Goal: Task Accomplishment & Management: Use online tool/utility

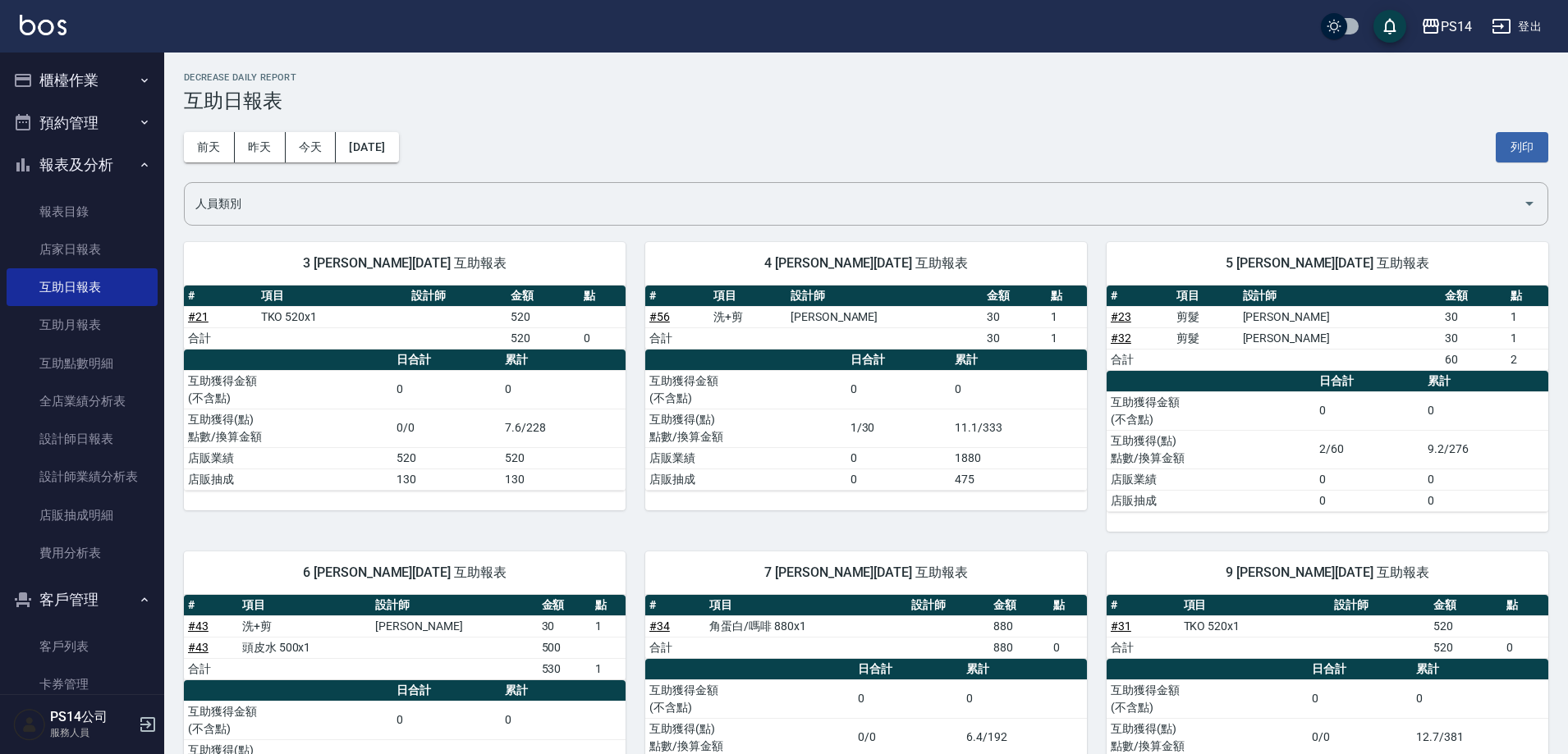
scroll to position [1536, 0]
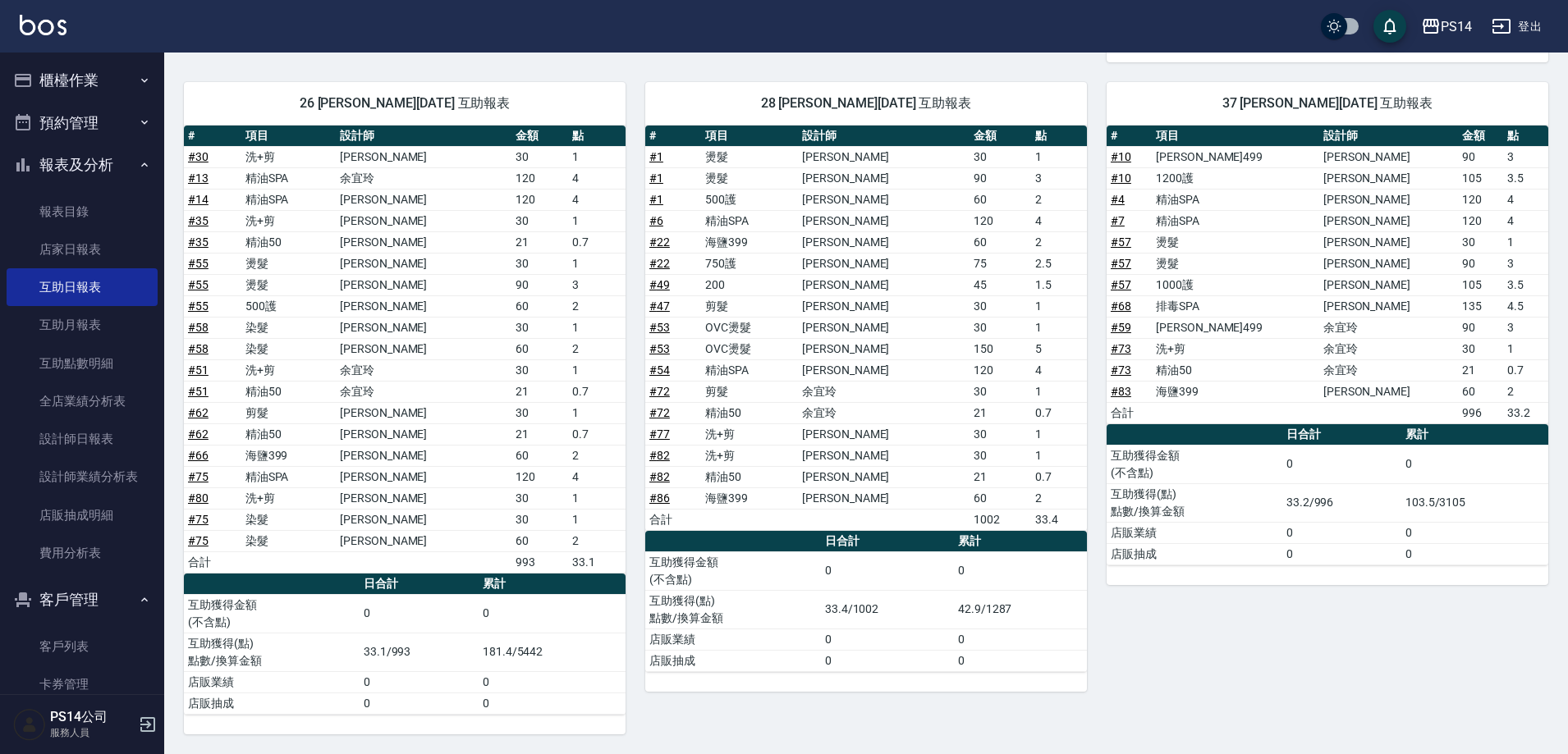
click at [49, 87] on button "櫃檯作業" at bounding box center [81, 80] width 151 height 43
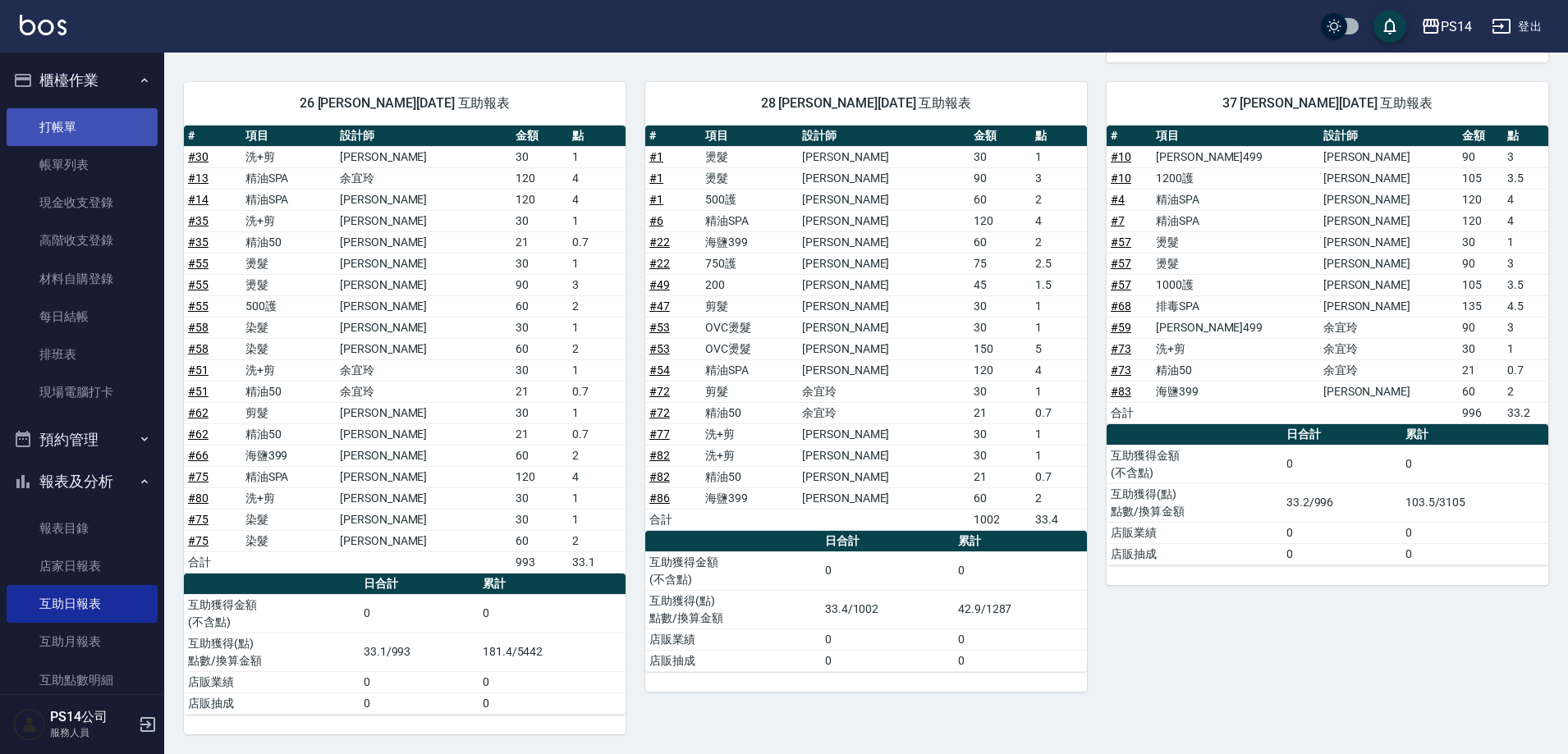
click at [64, 120] on link "打帳單" at bounding box center [81, 127] width 151 height 38
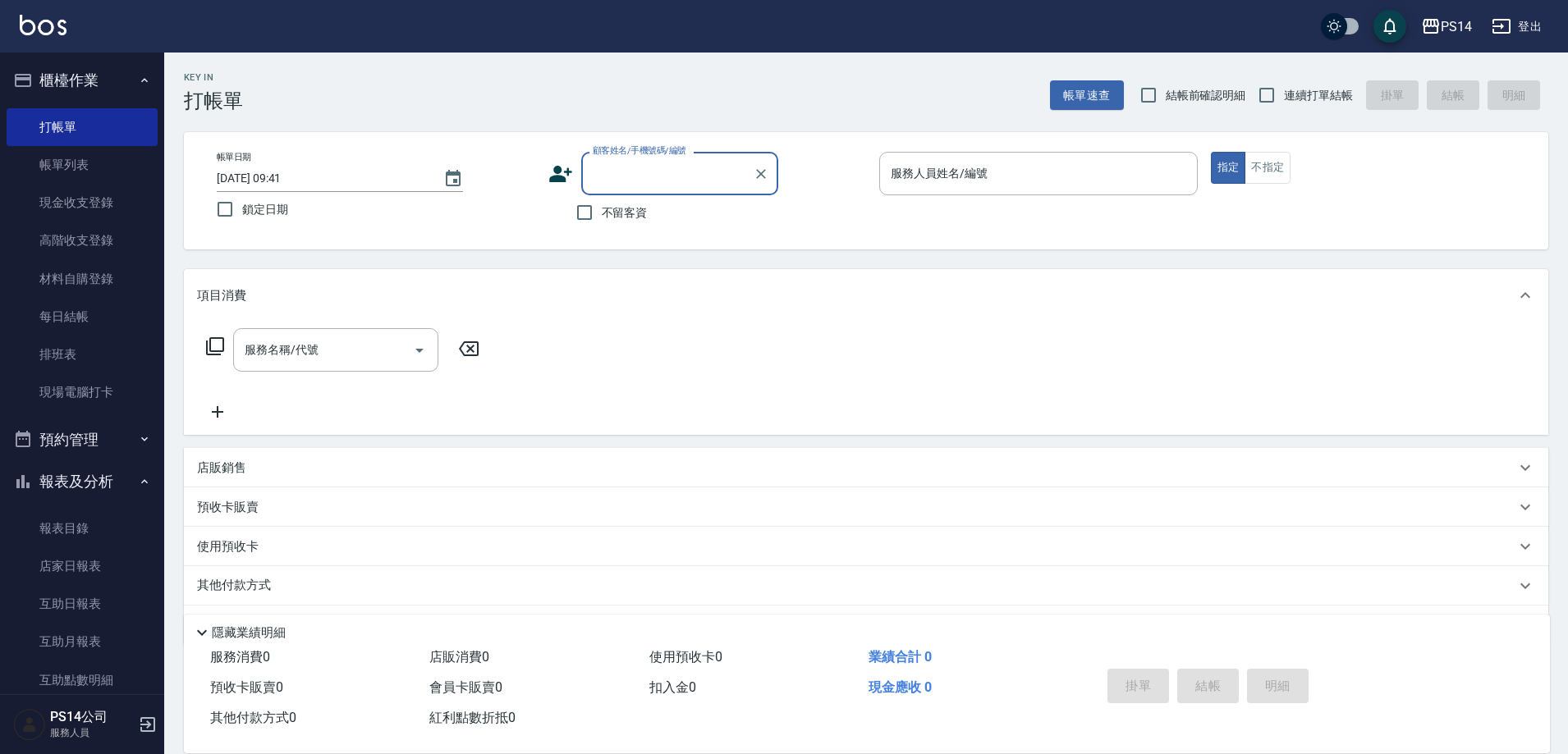
type input "9"
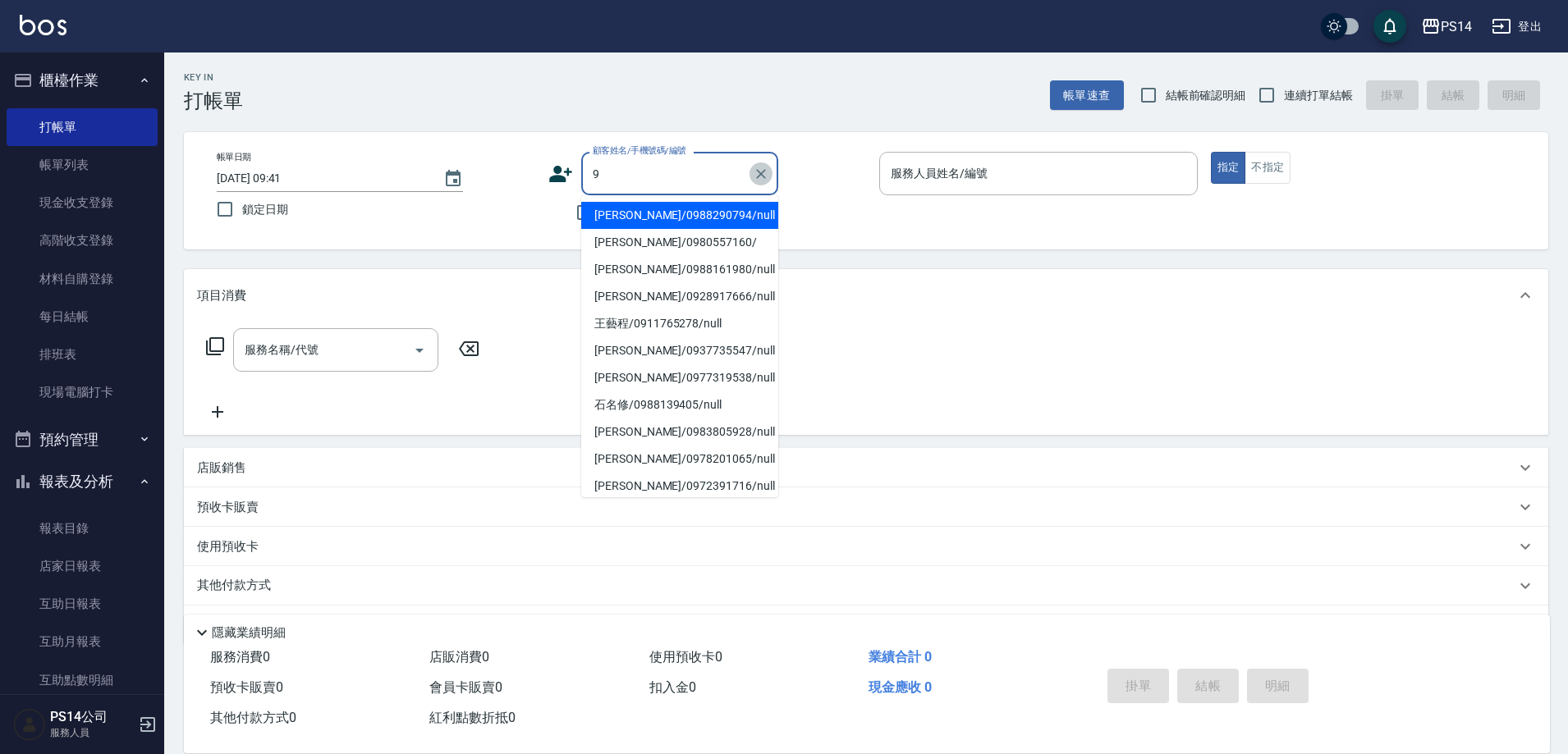
click at [753, 175] on icon "Clear" at bounding box center [761, 173] width 16 height 16
click at [536, 234] on div "帳單日期 [DATE] 09:41 鎖定日期 顧客姓名/手機號碼/編號 顧客姓名/手機號碼/編號 不留客資 服務人員姓名/編號 服務人員姓名/編號 指定 不指定" at bounding box center [866, 191] width 1364 height 117
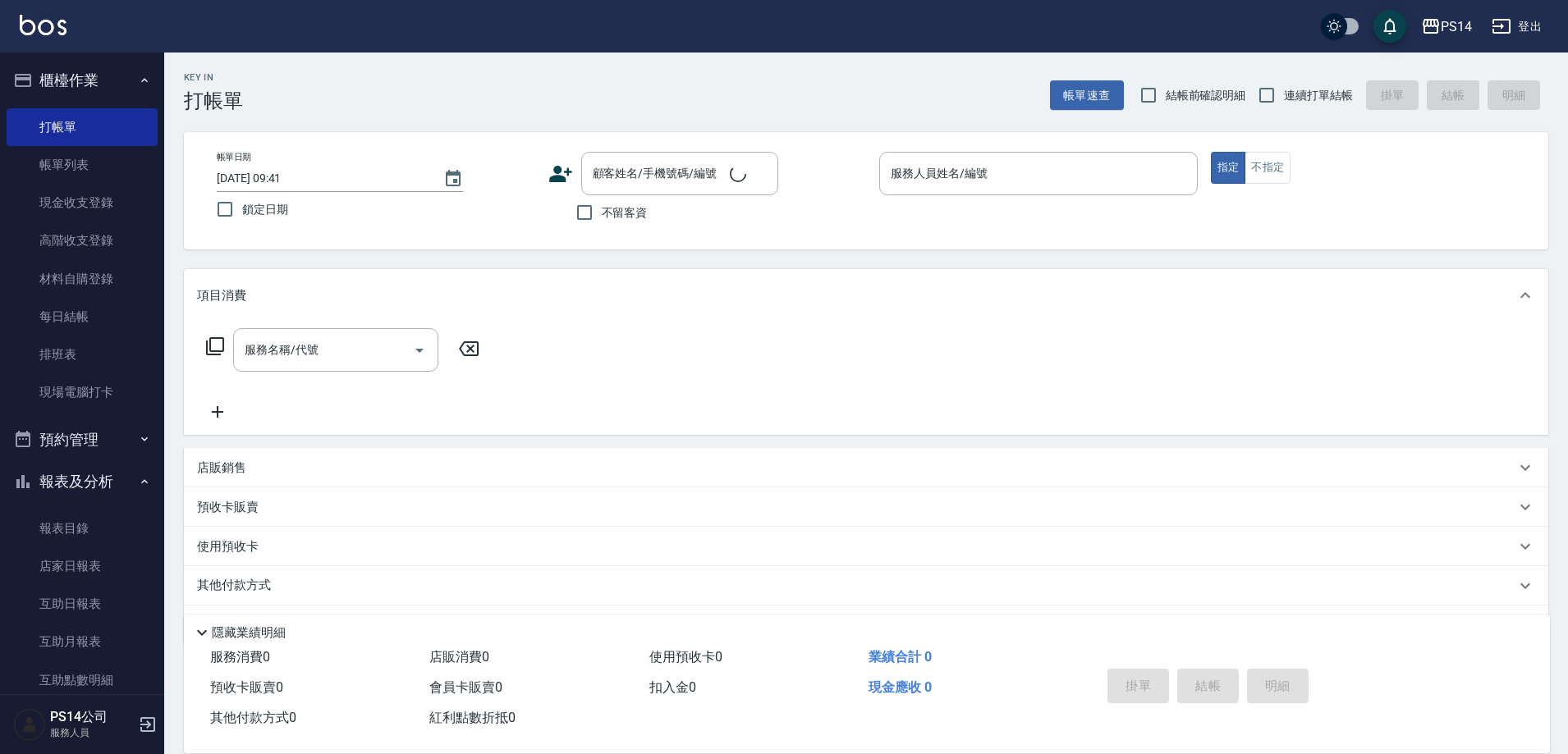
click at [619, 216] on span "不留客資" at bounding box center [624, 213] width 46 height 17
drag, startPoint x: 592, startPoint y: 212, endPoint x: 662, endPoint y: 212, distance: 70.0
click at [593, 212] on input "不留客資" at bounding box center [585, 212] width 34 height 34
checkbox input "true"
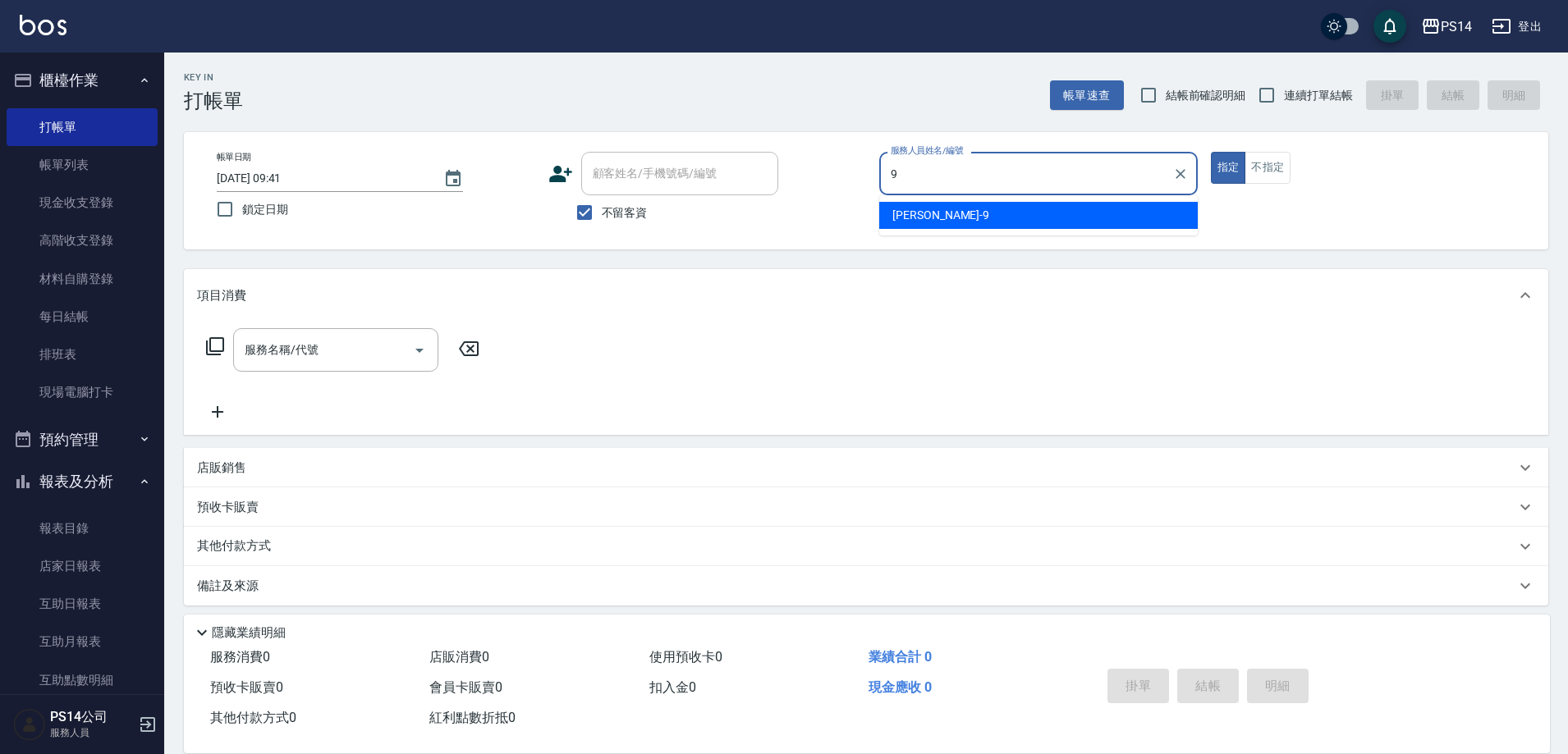
type input "[PERSON_NAME]-9"
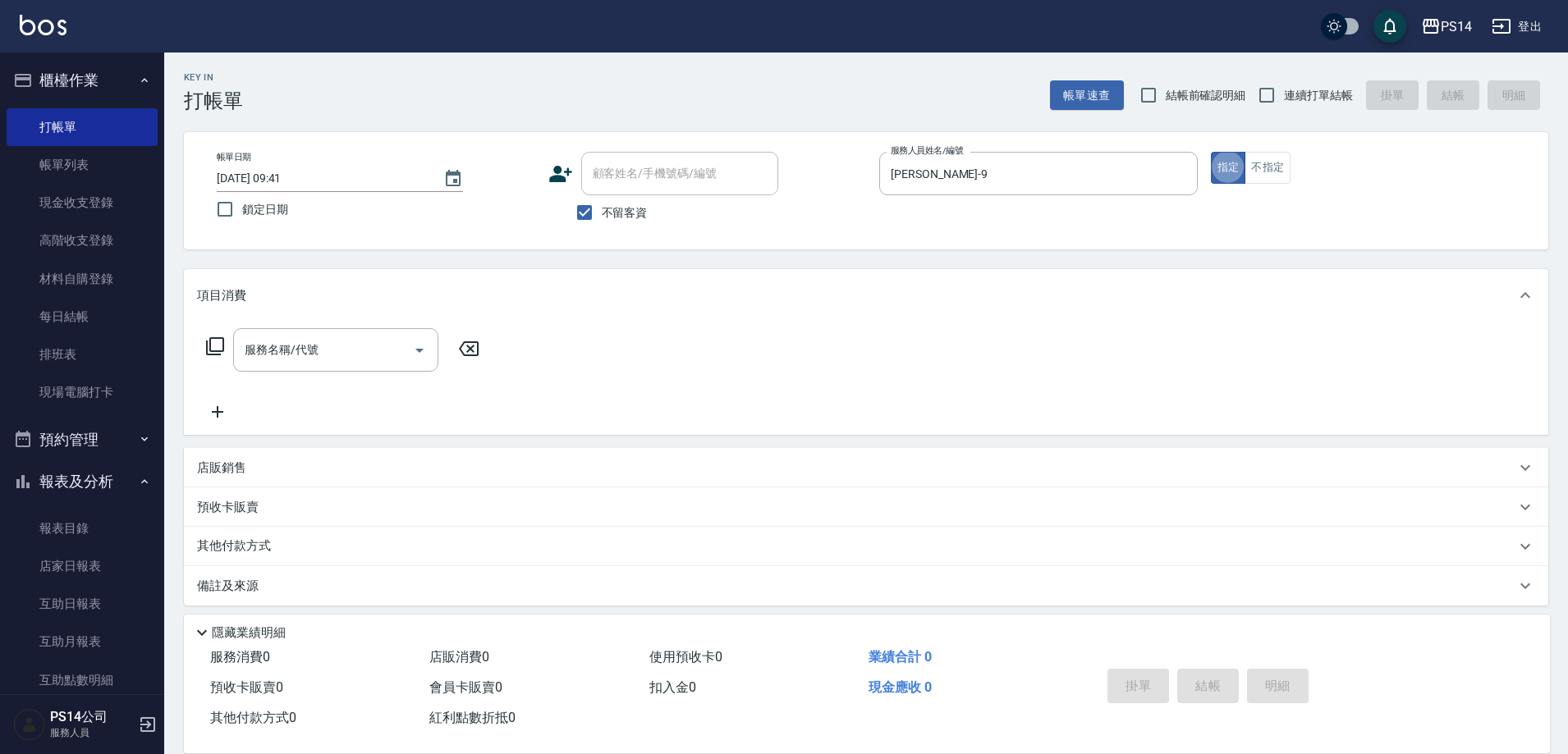
type button "true"
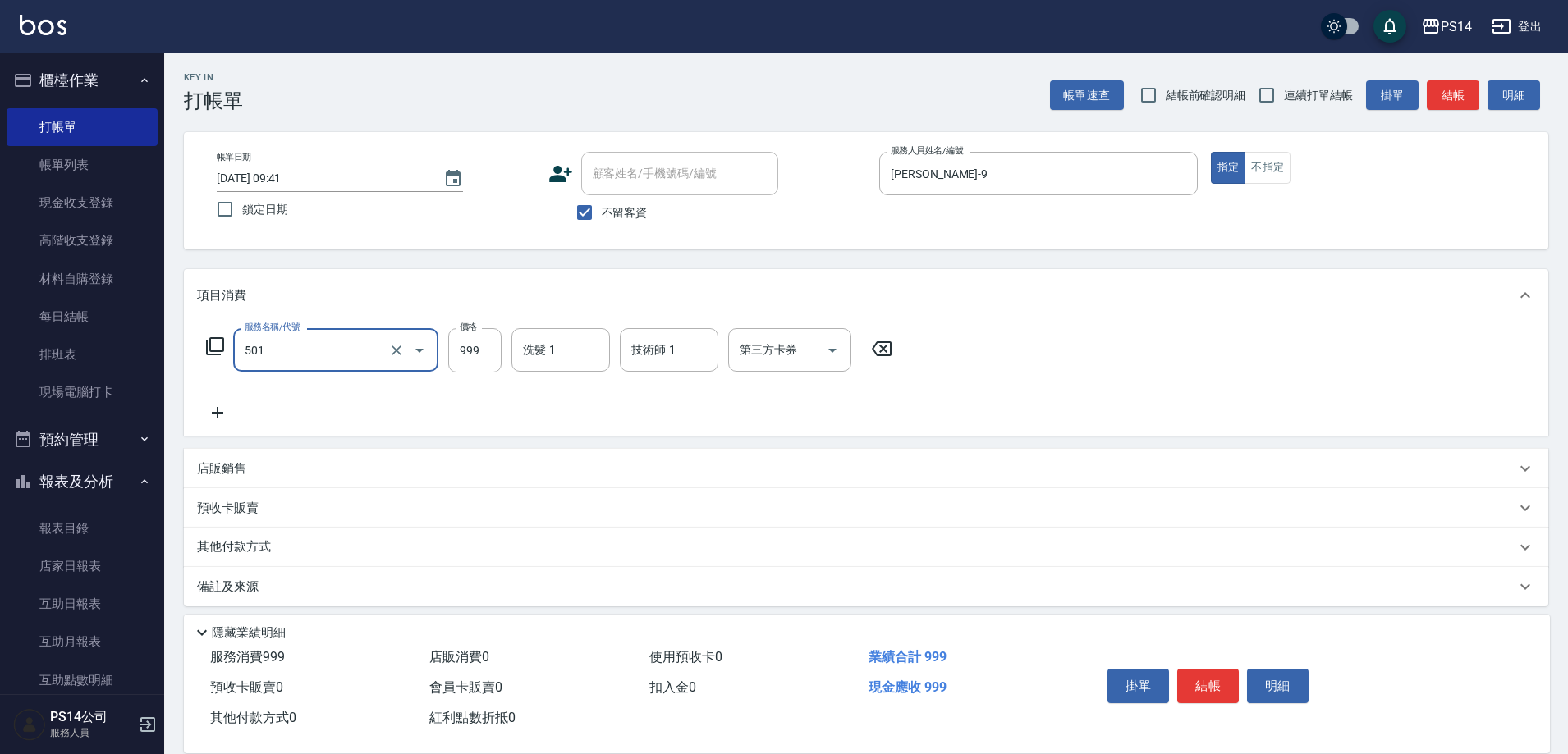
type input "染髮(501)"
type input "1600"
type input "[PERSON_NAME]-37"
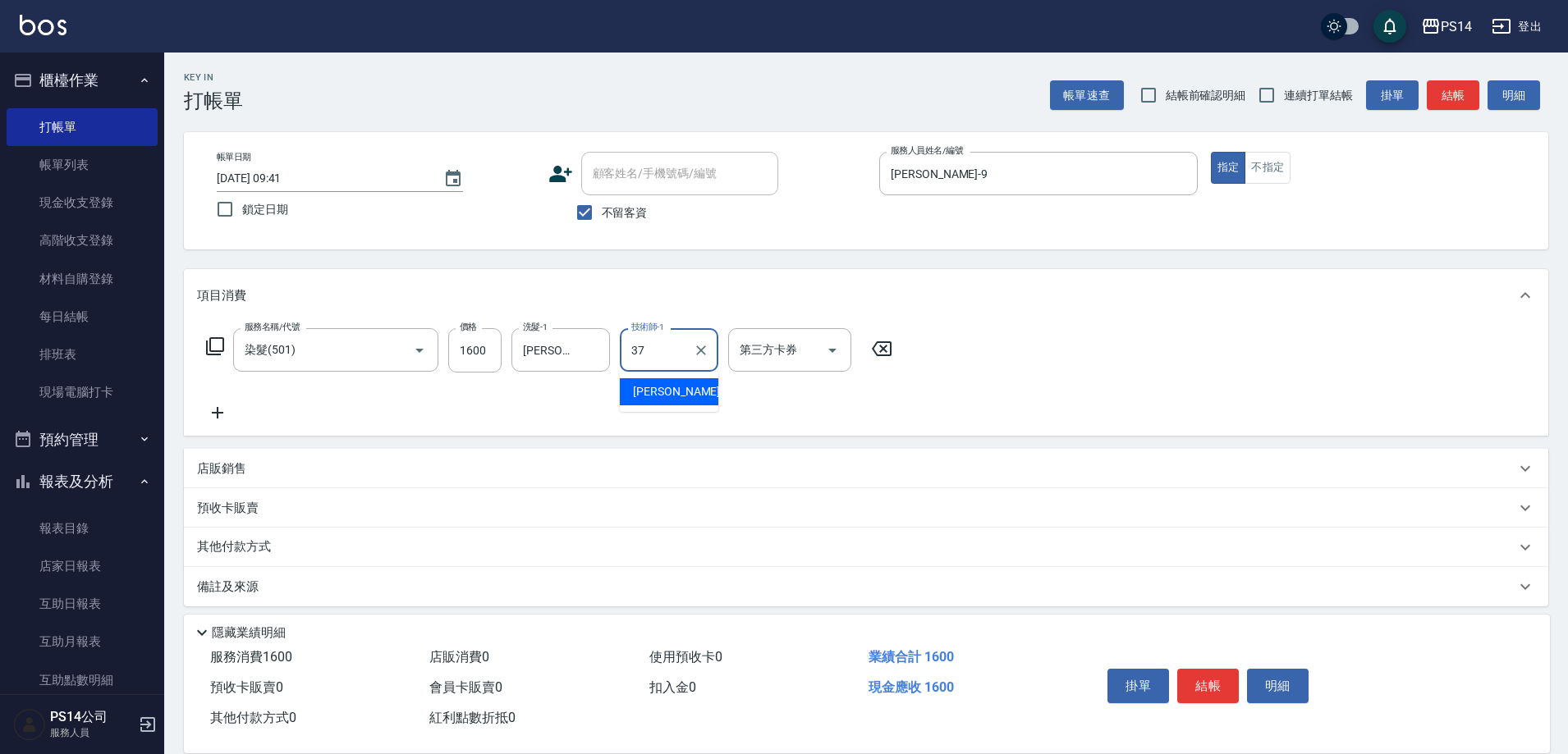
type input "[PERSON_NAME]-37"
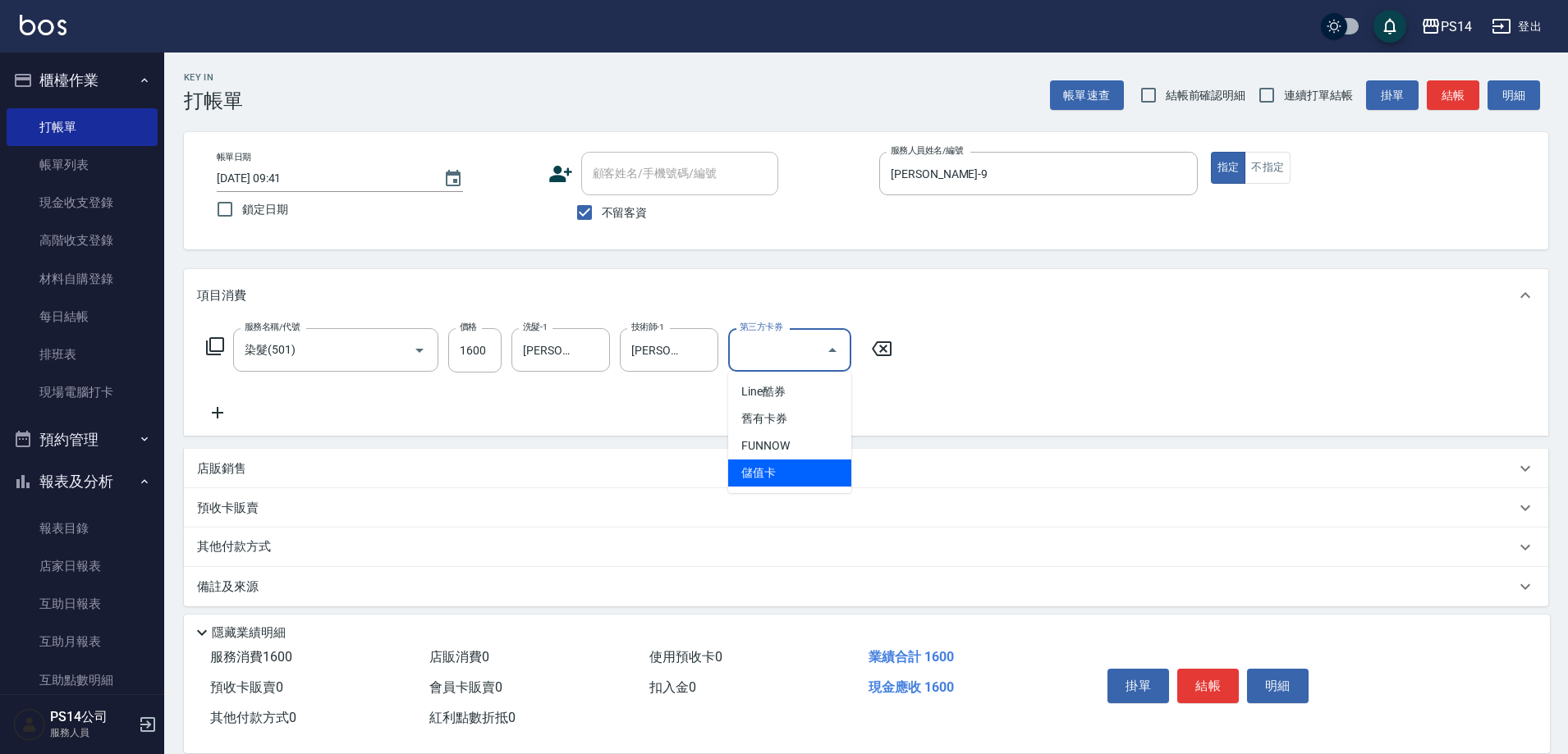
type input "儲值卡"
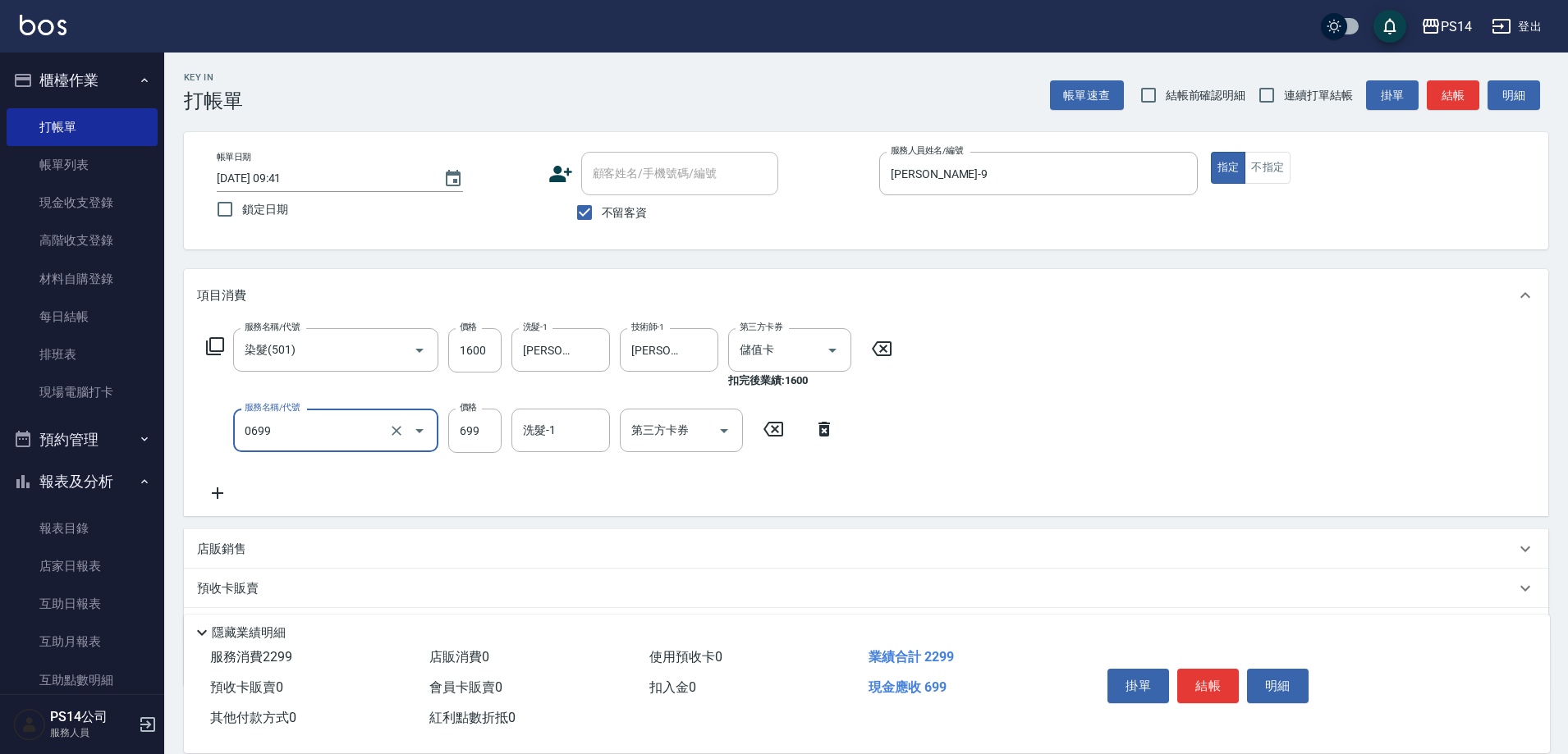
type input "精油SPA(0699)"
type input "[PERSON_NAME]-37"
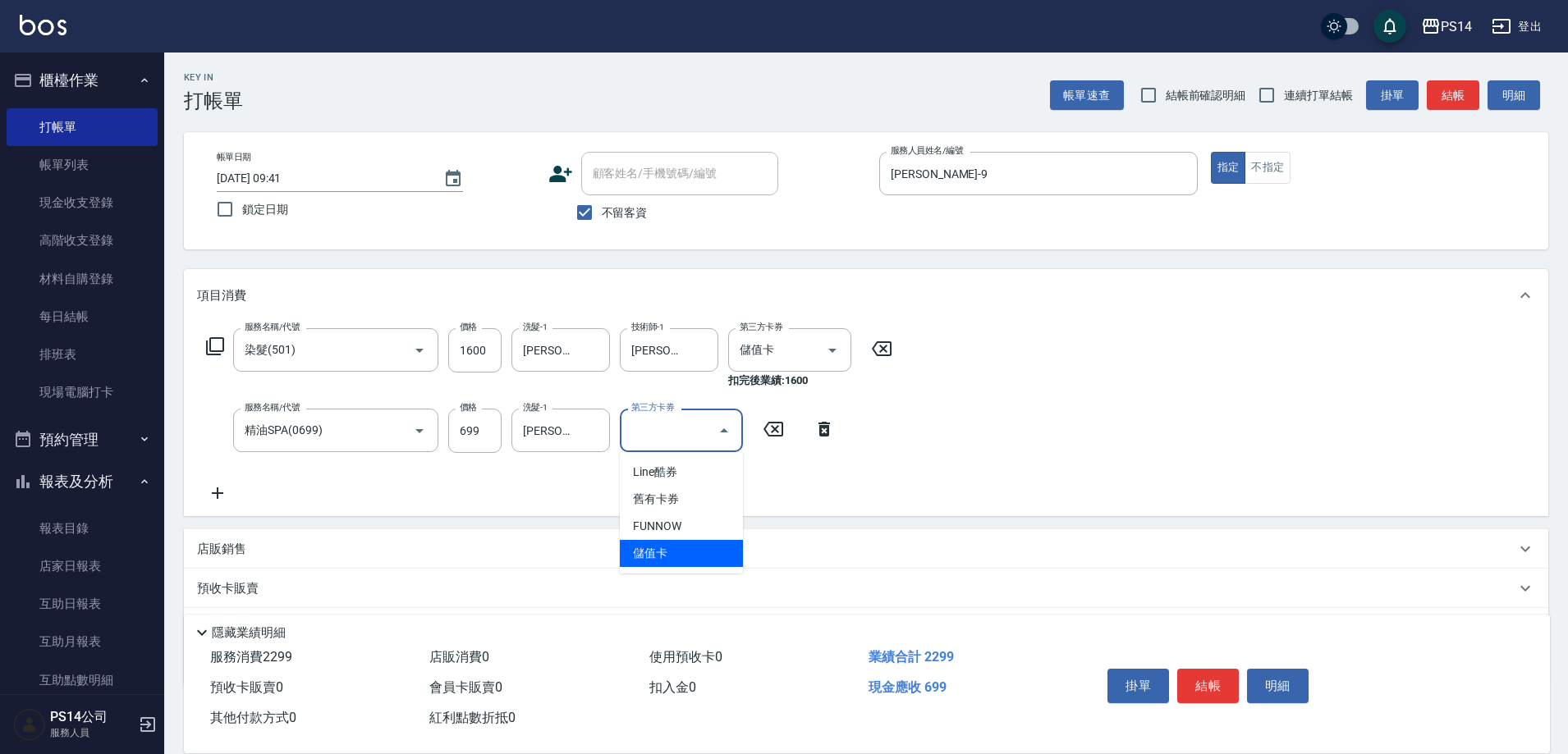
type input "儲值卡"
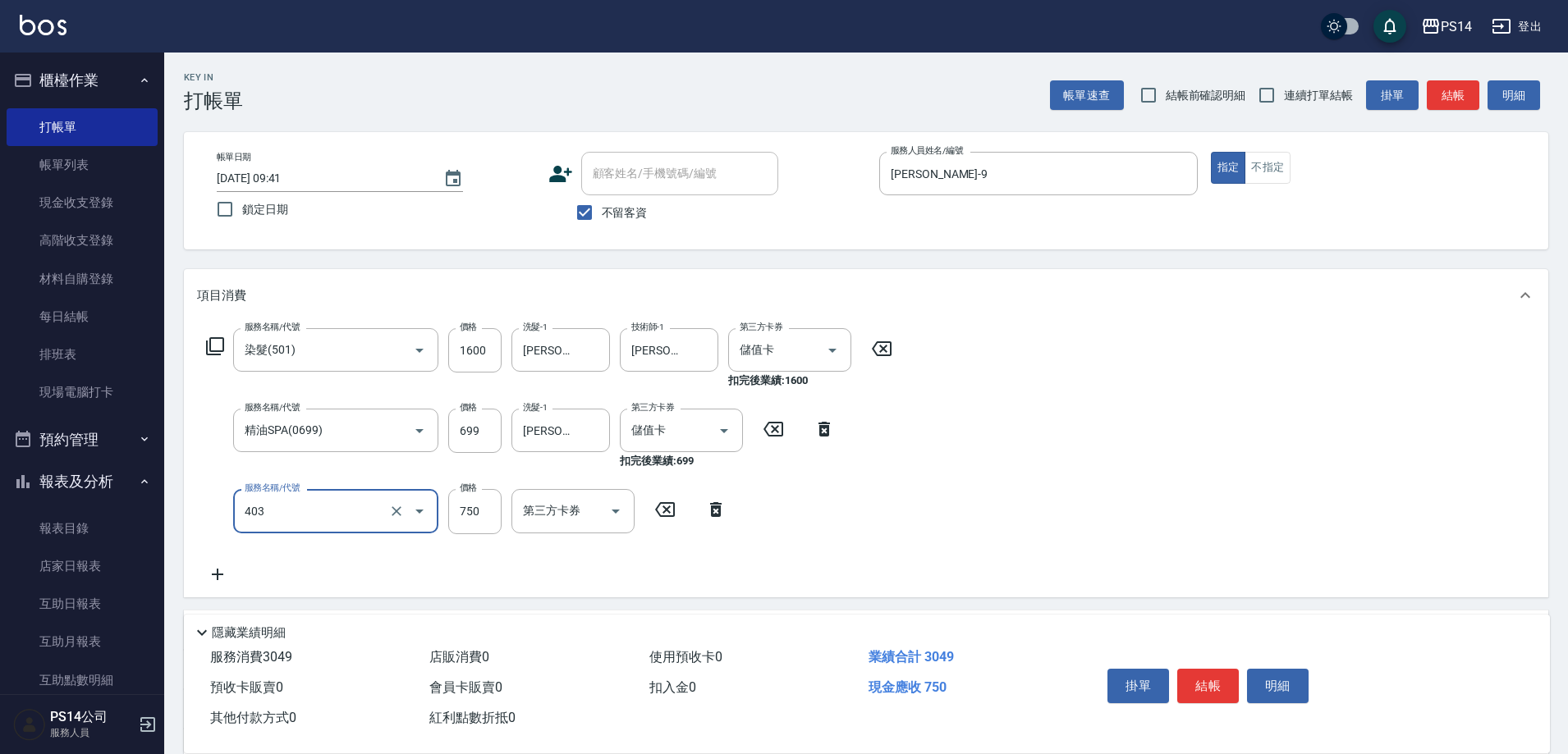
type input "750護(403)"
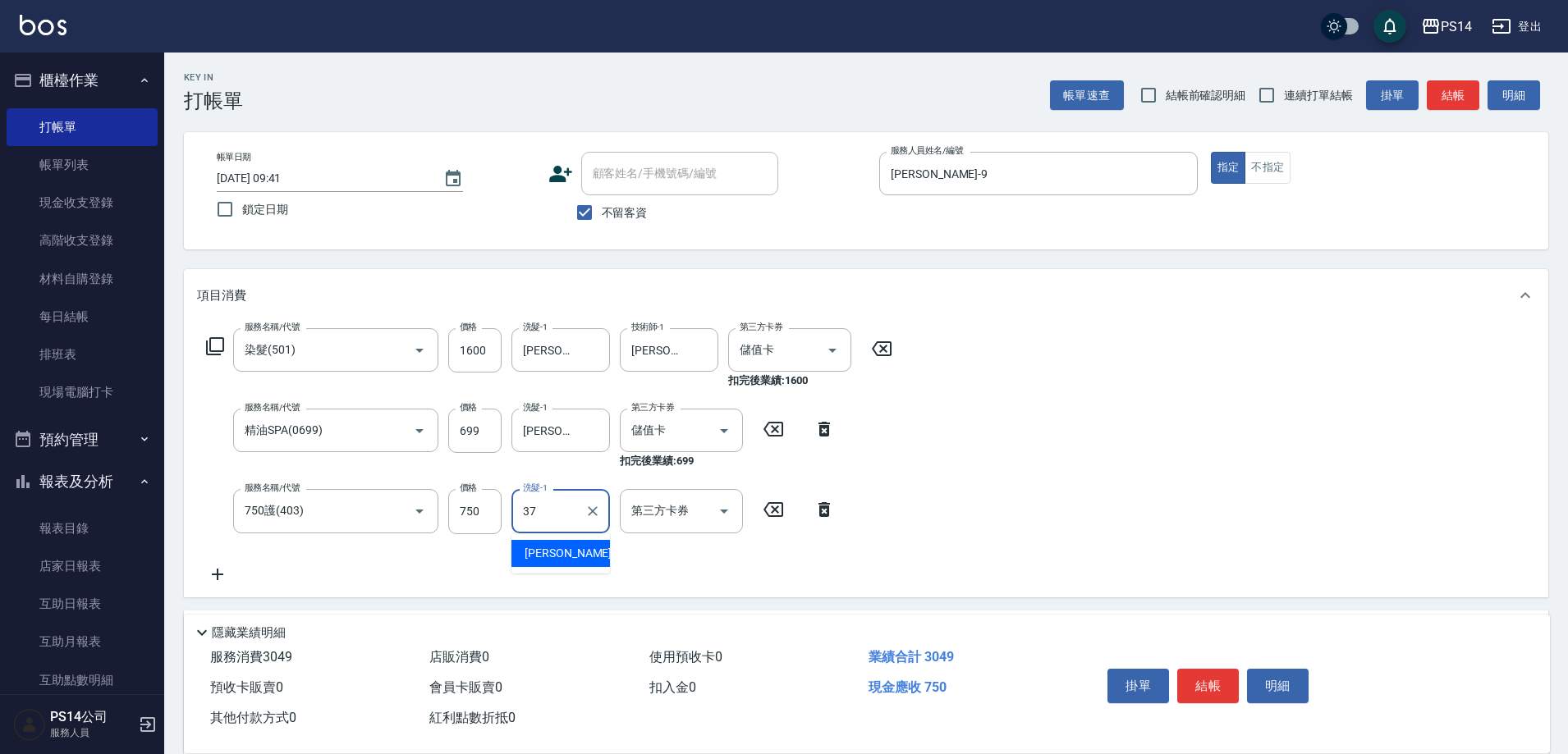
type input "[PERSON_NAME]-37"
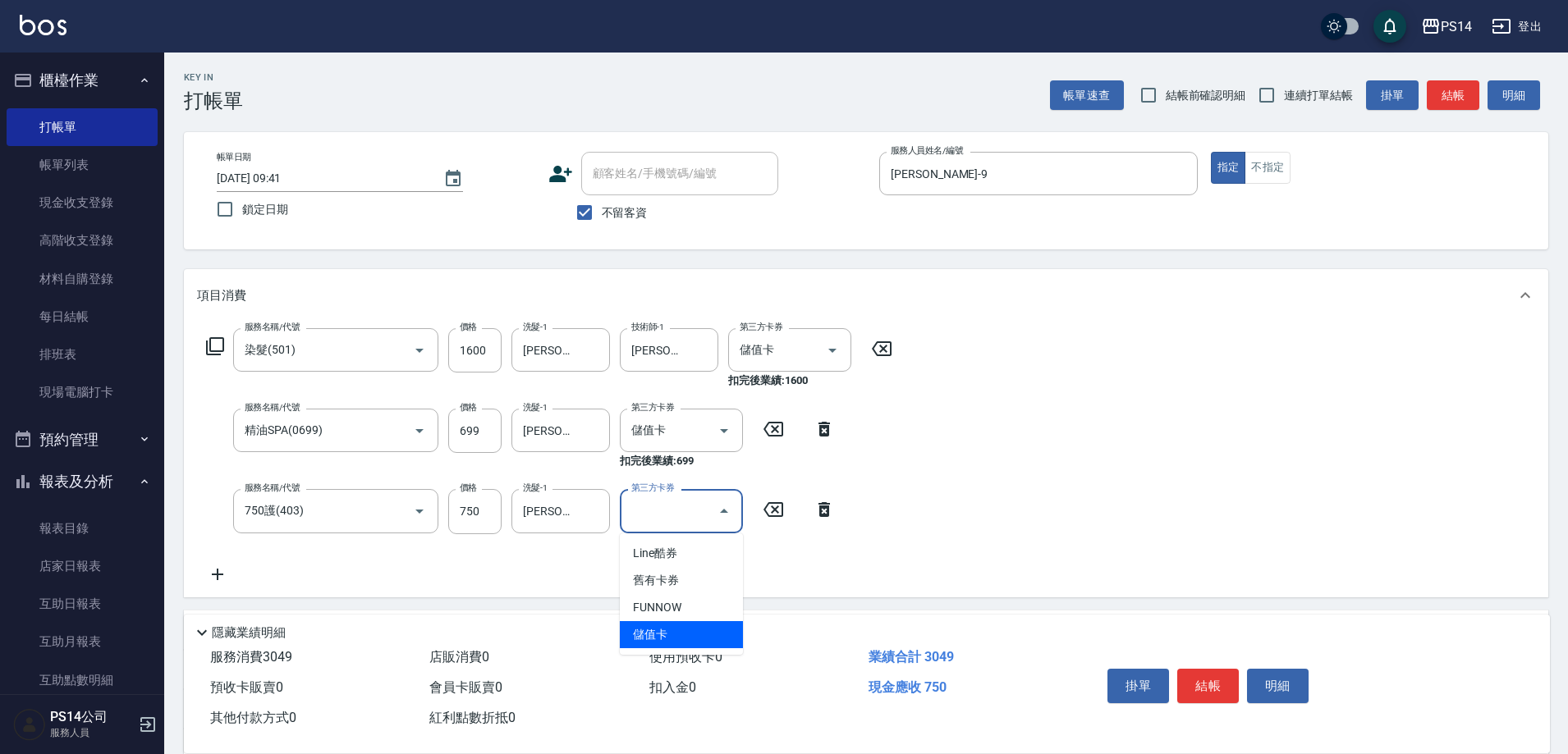
type input "儲值卡"
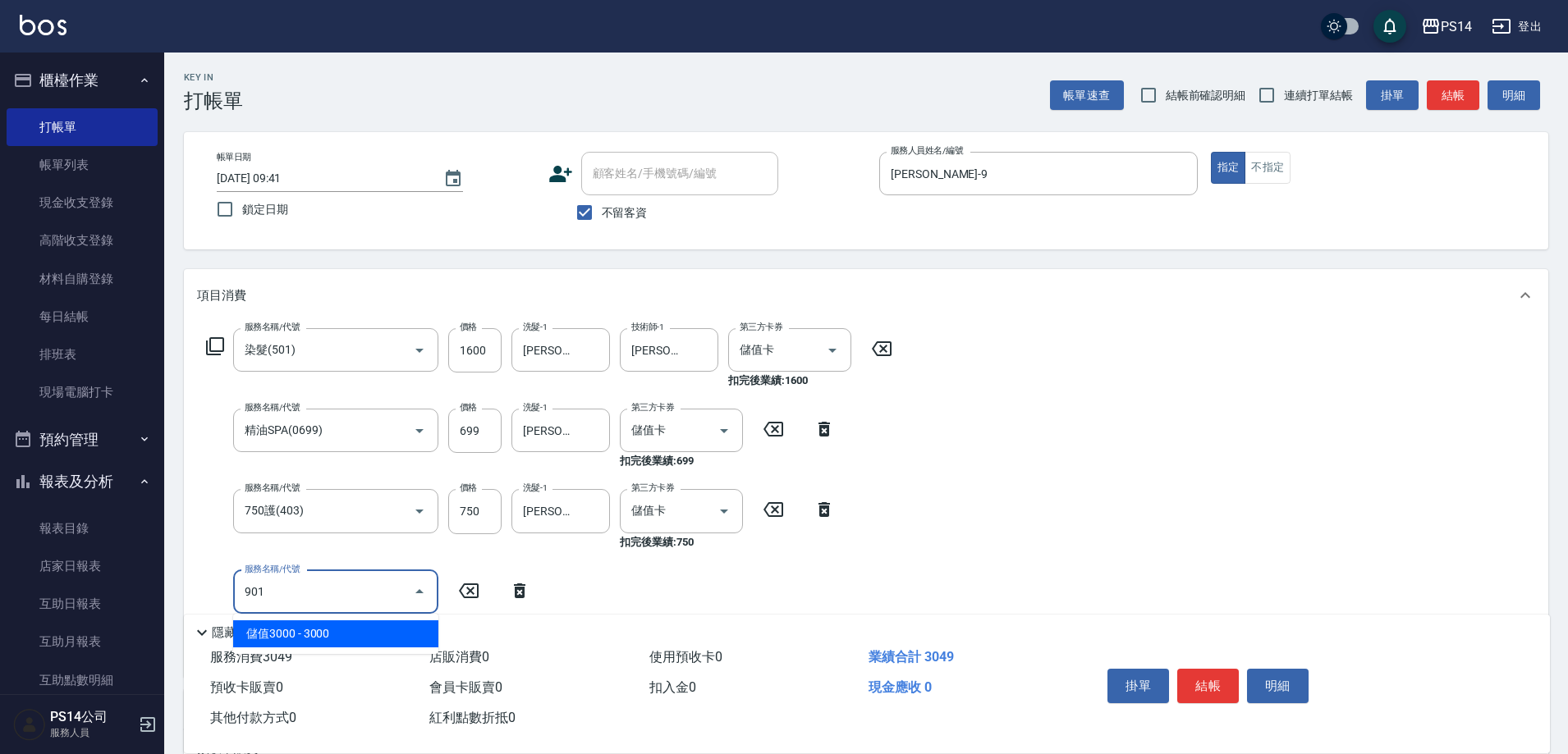
type input "儲值3000(901)"
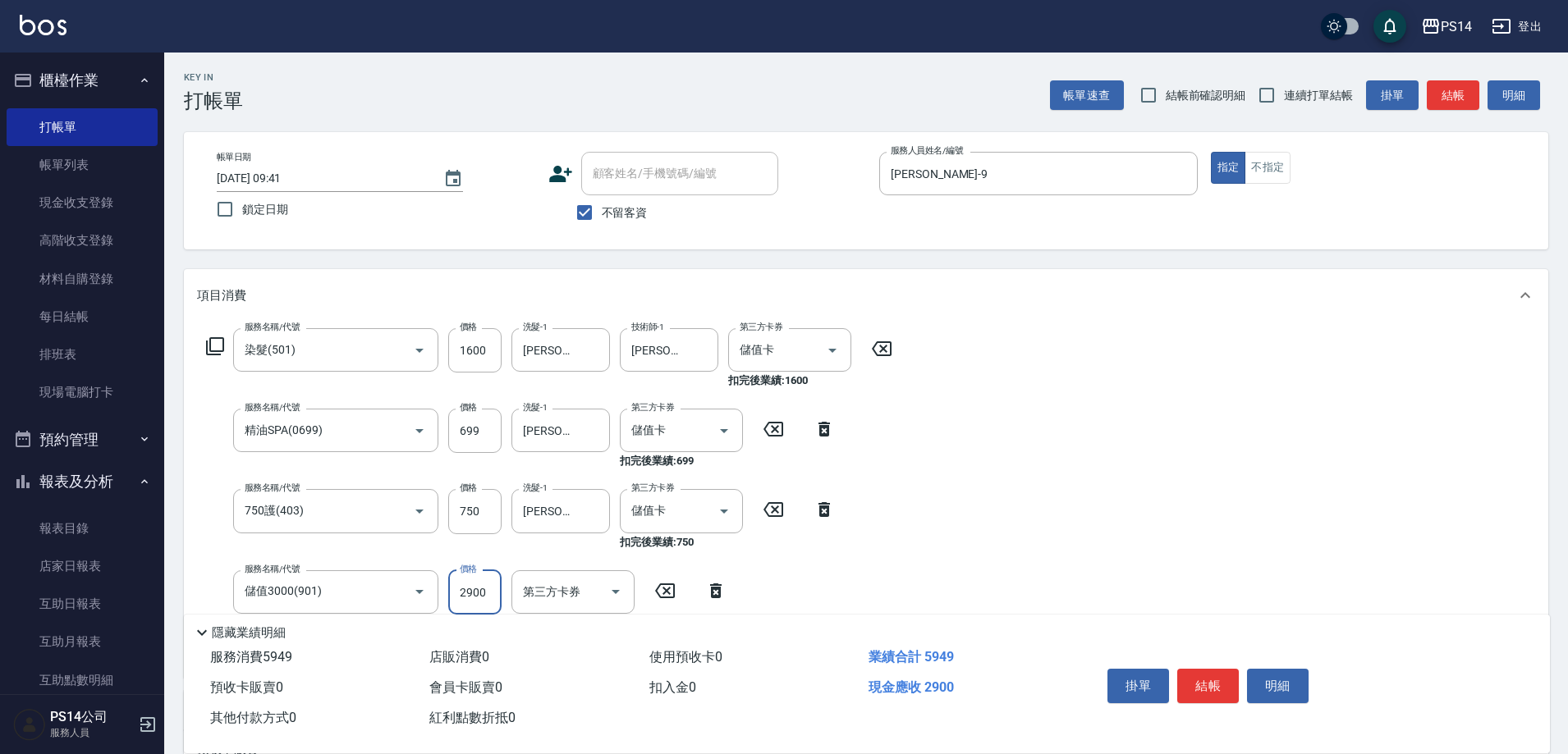
type input "2900"
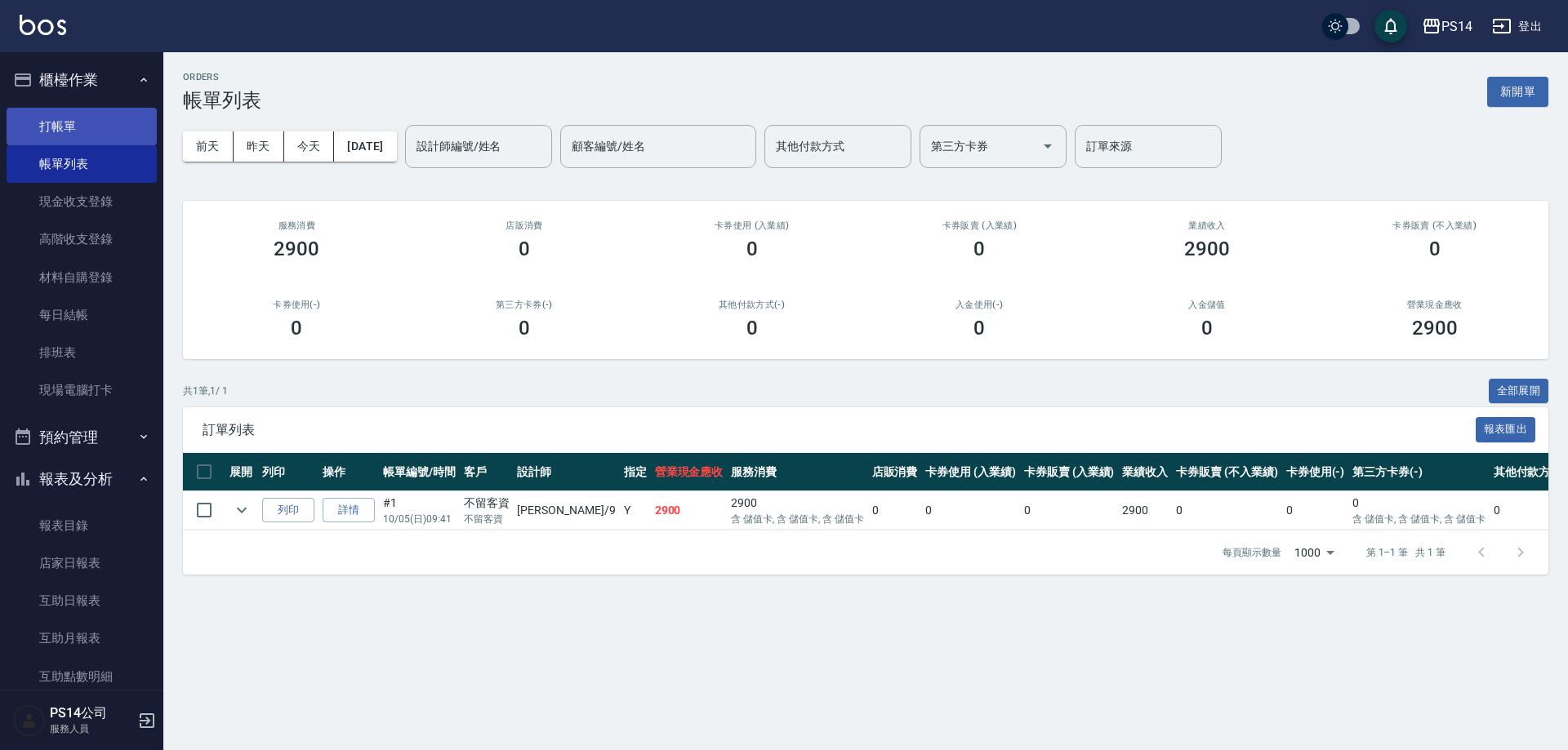
click at [102, 122] on link "打帳單" at bounding box center [81, 126] width 150 height 38
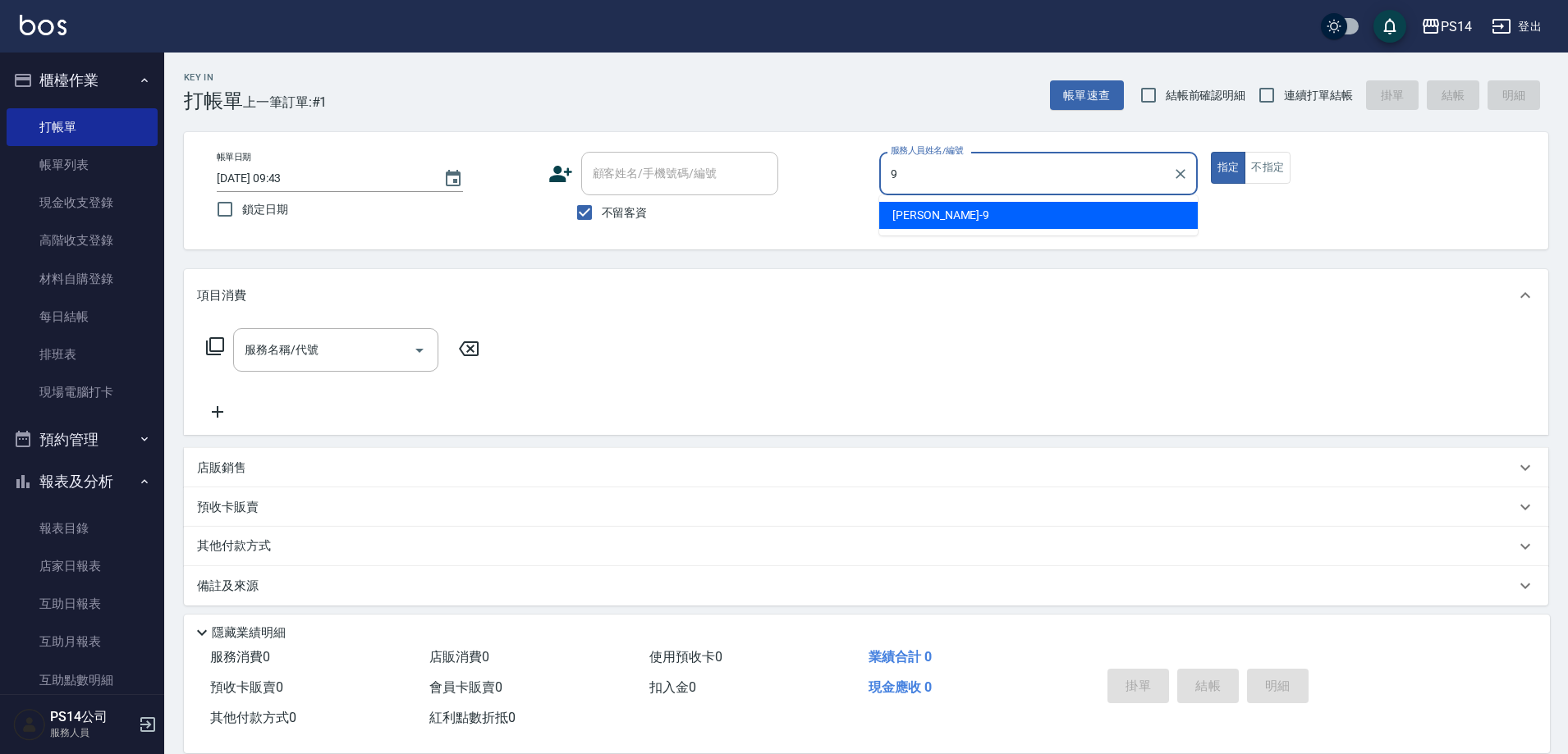
type input "[PERSON_NAME]-9"
type button "true"
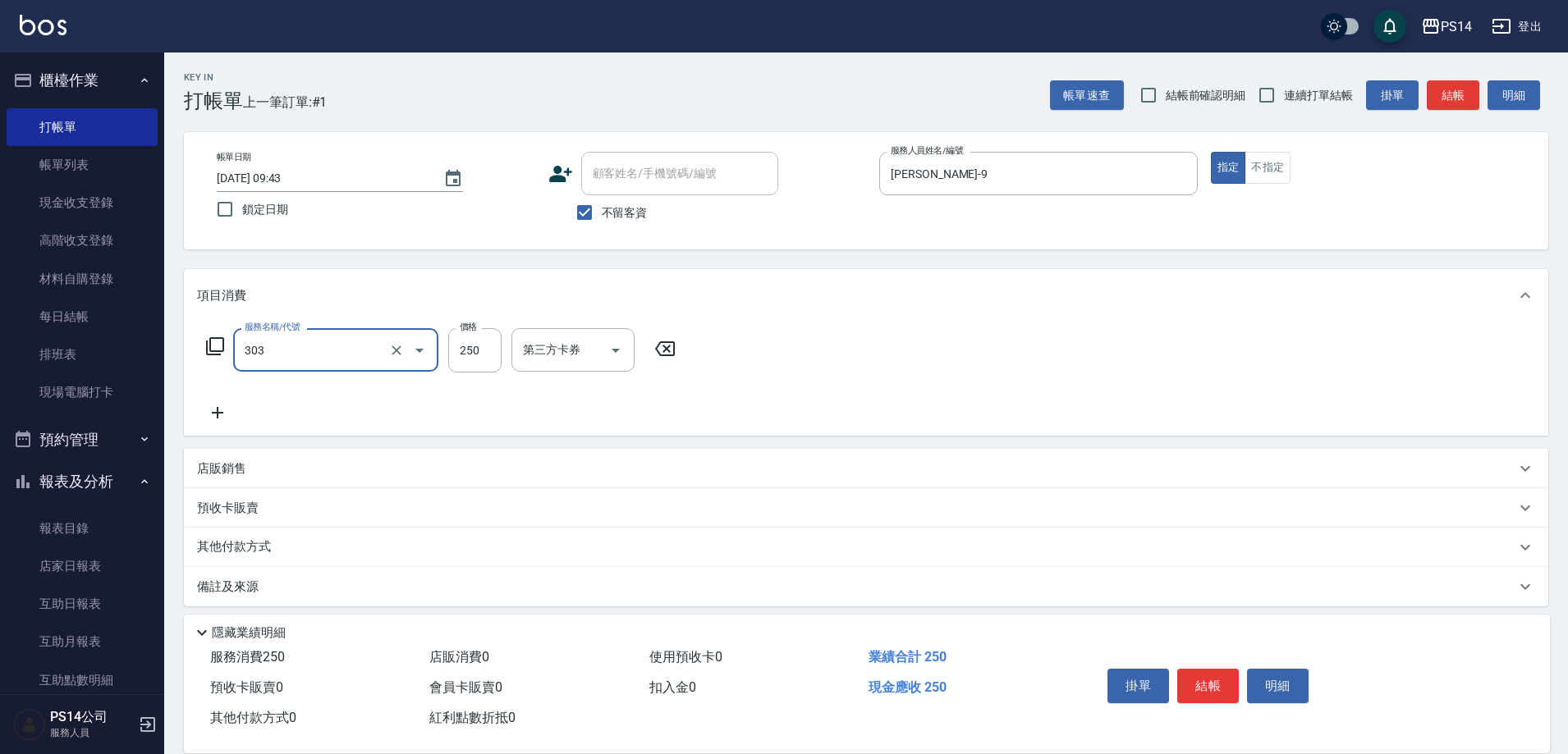
type input "剪髮(303)"
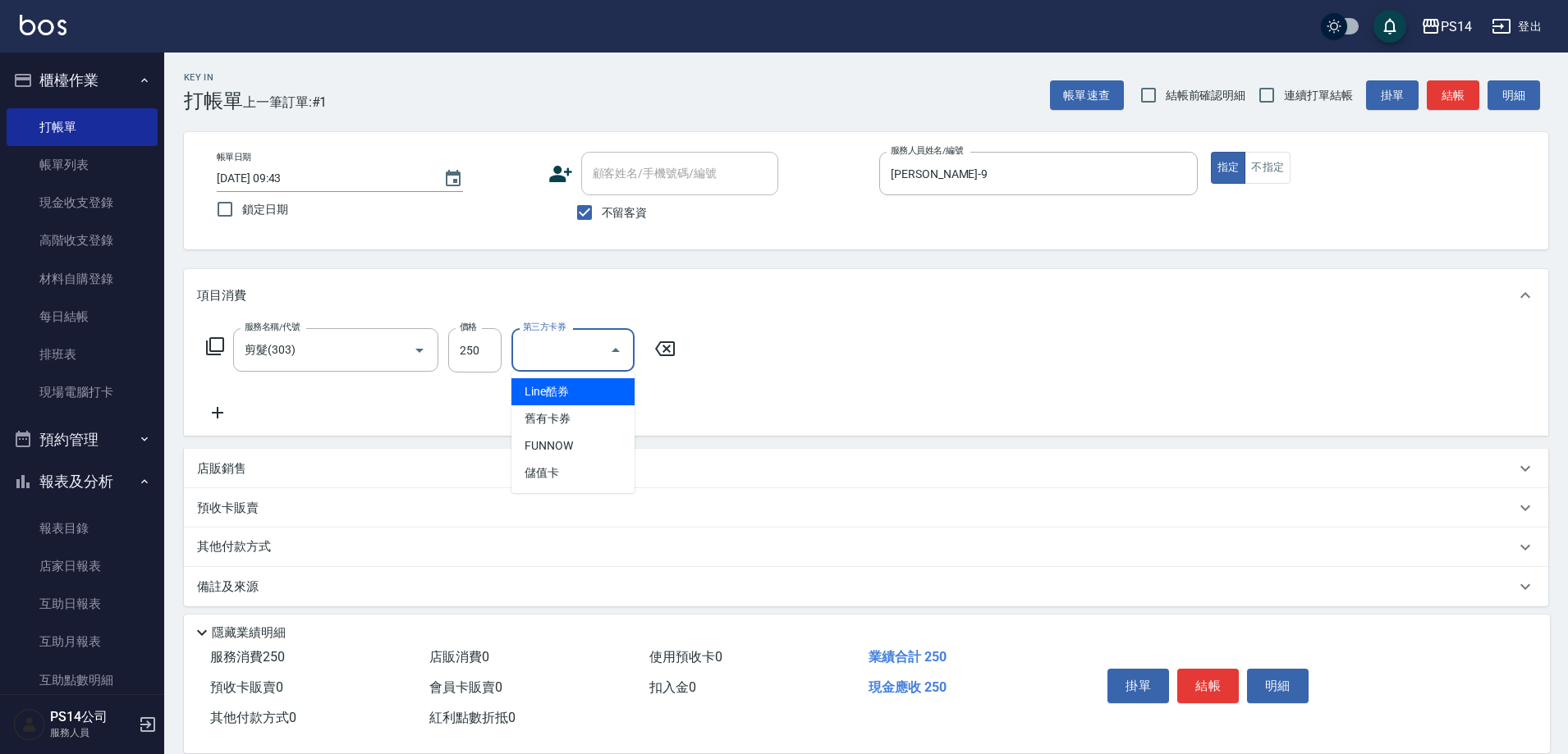
type input "儲值卡"
